Goal: Task Accomplishment & Management: Manage account settings

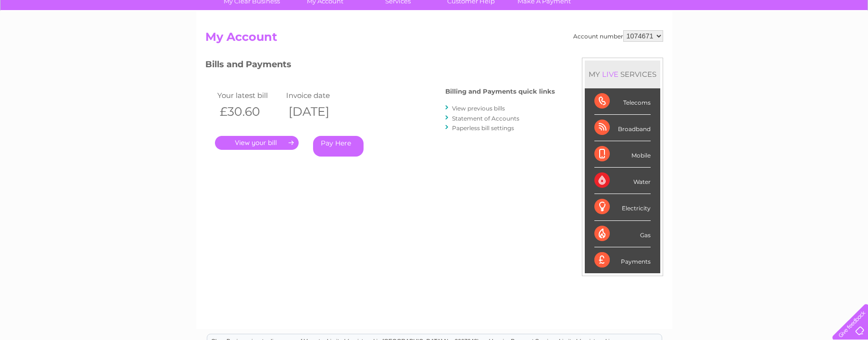
scroll to position [48, 0]
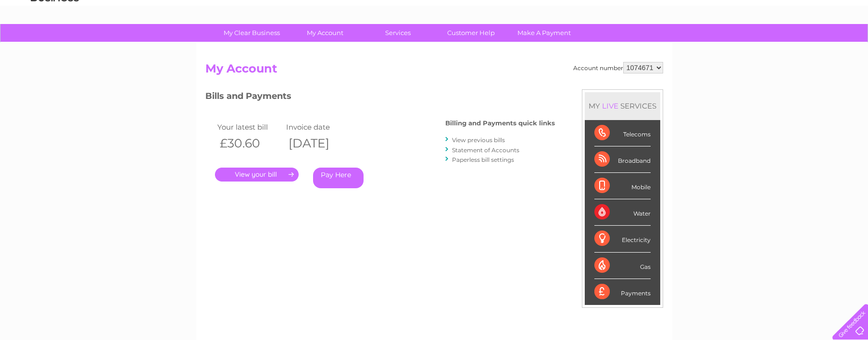
click at [276, 171] on link "." at bounding box center [257, 175] width 84 height 14
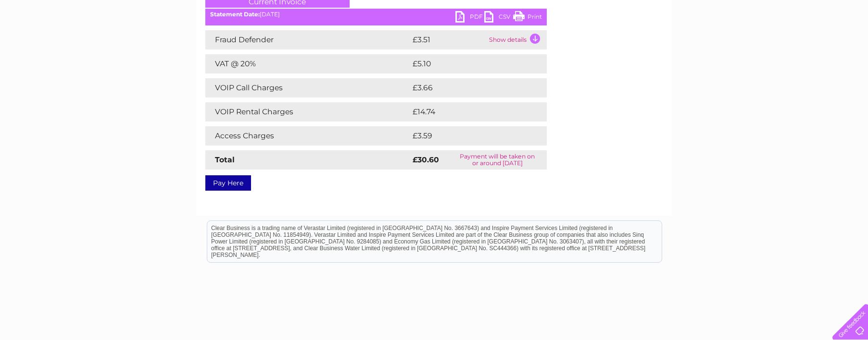
scroll to position [96, 0]
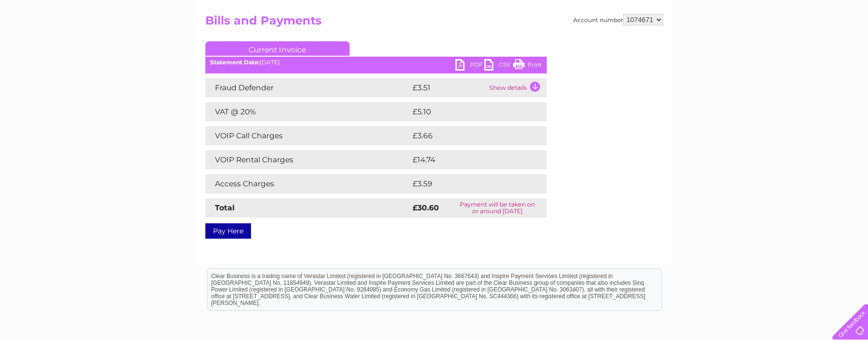
click at [538, 86] on td "Show details" at bounding box center [516, 87] width 60 height 19
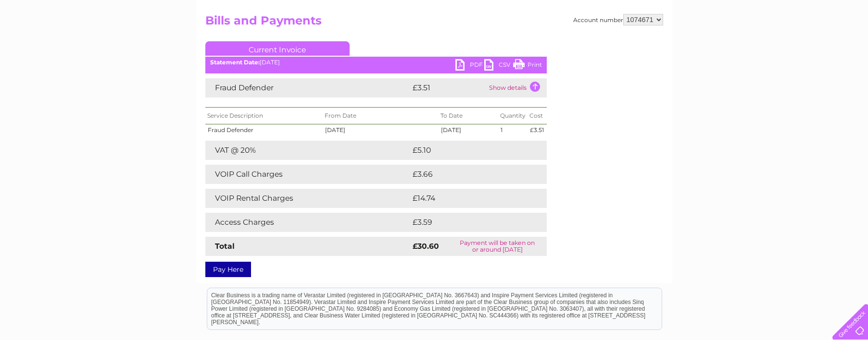
click at [473, 64] on link "PDF" at bounding box center [469, 66] width 29 height 14
click at [601, 175] on div "Account number 1074671 Bills and Payments Current Invoice PDF CSV Print" at bounding box center [434, 144] width 458 height 260
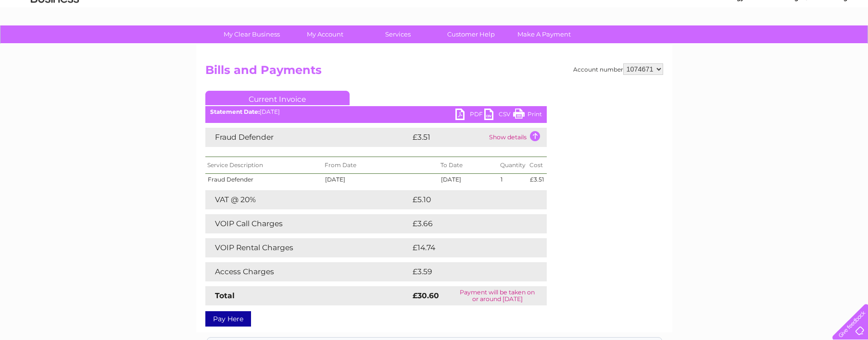
scroll to position [0, 0]
